Goal: Information Seeking & Learning: Learn about a topic

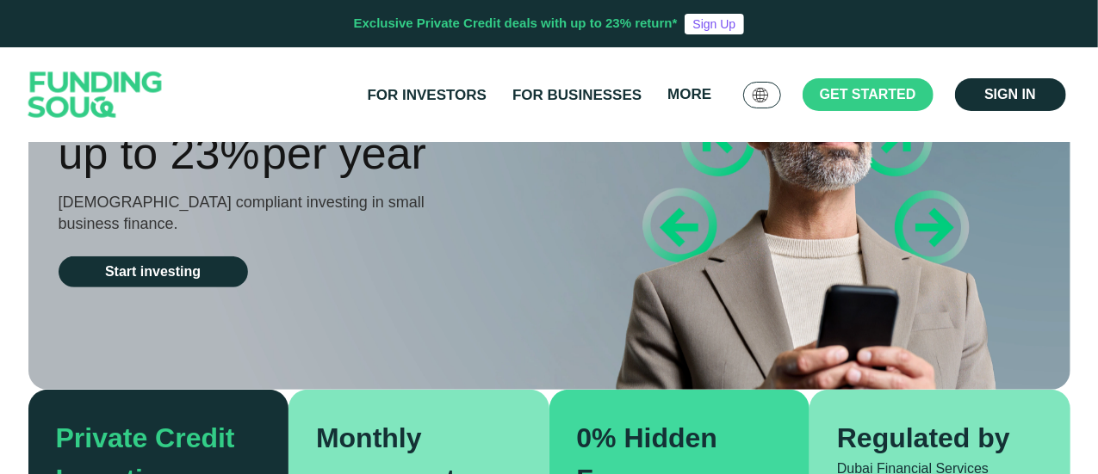
scroll to position [172, 0]
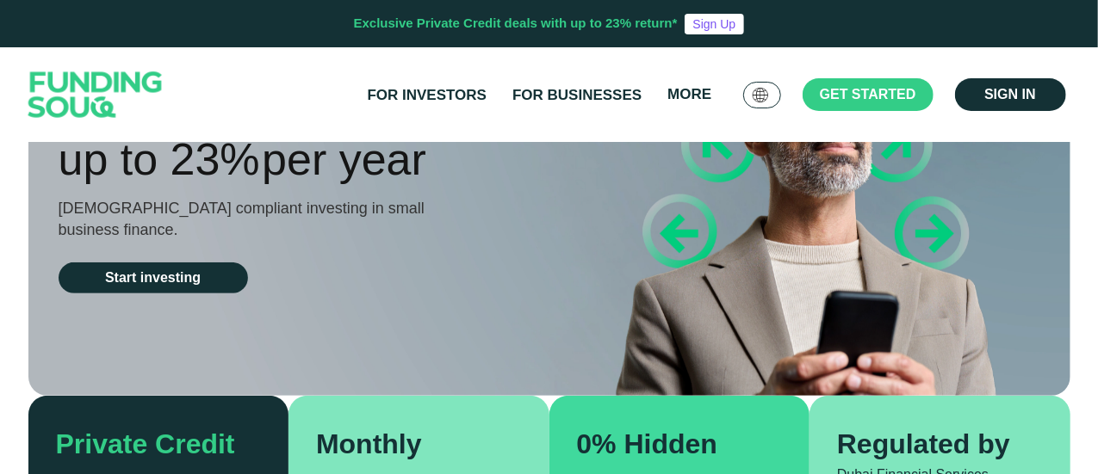
type tc-range-slider "4"
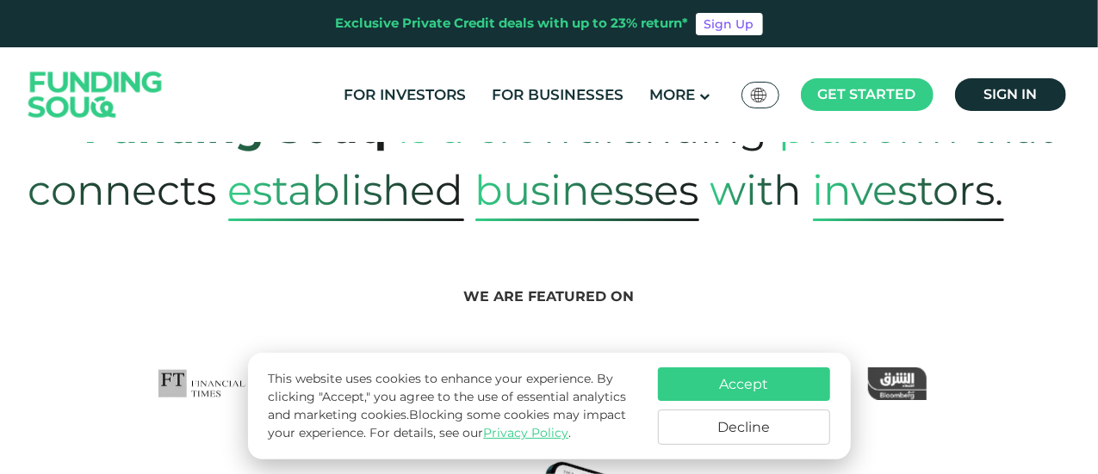
scroll to position [775, 0]
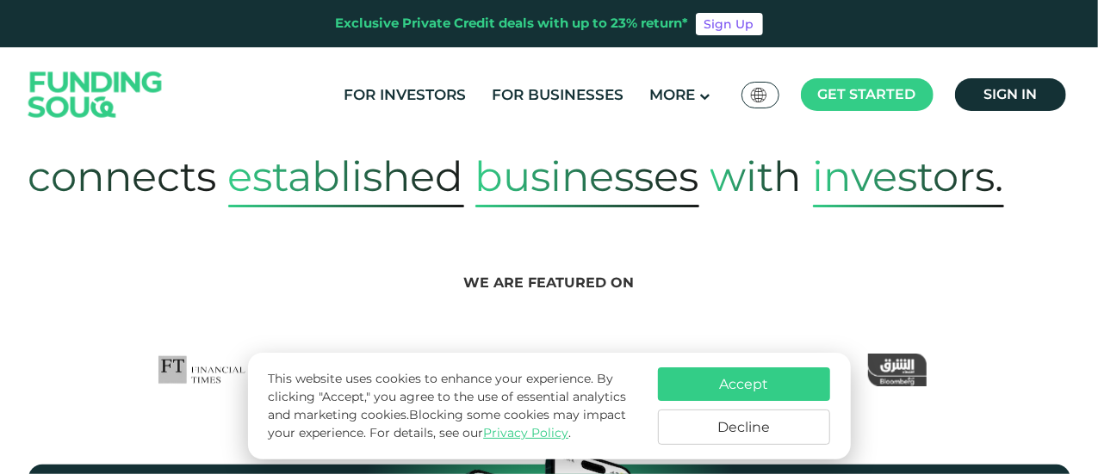
click at [718, 382] on button "Accept" at bounding box center [744, 385] width 172 height 34
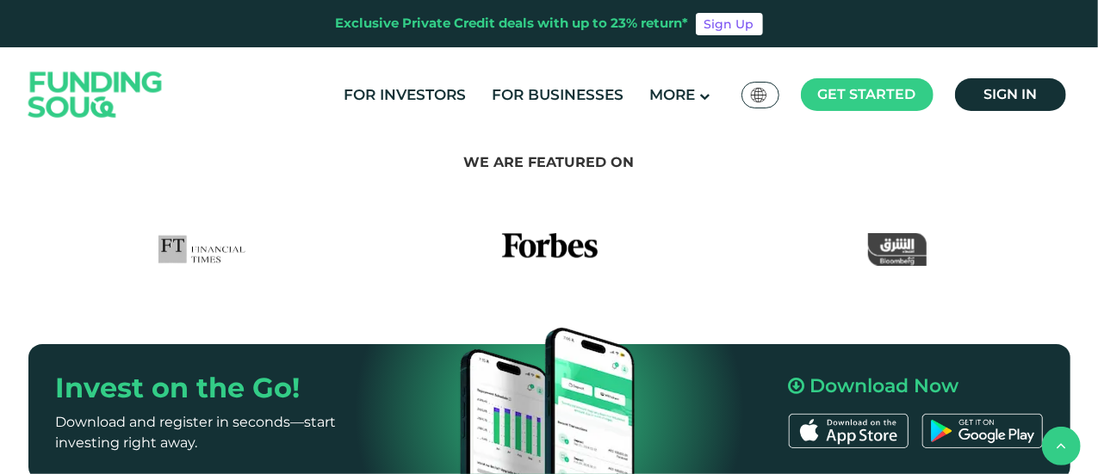
scroll to position [947, 0]
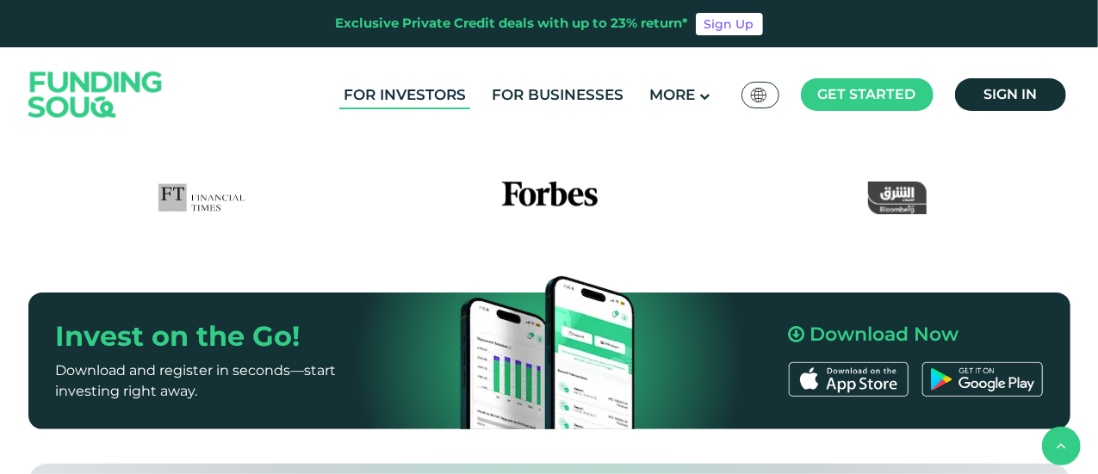
click at [417, 95] on link "For Investors" at bounding box center [404, 95] width 131 height 28
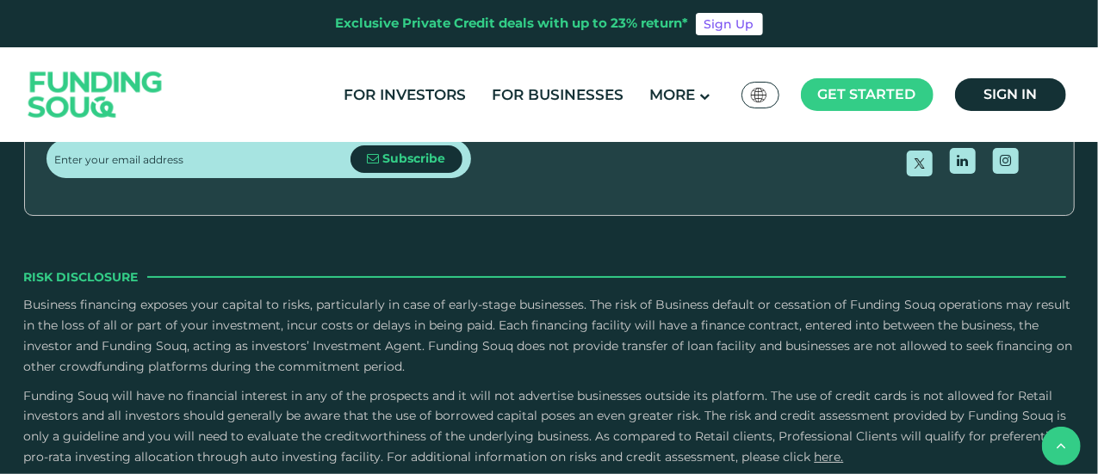
scroll to position [2411, 0]
